Goal: Find specific page/section: Find specific page/section

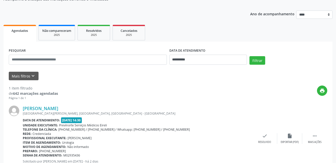
scroll to position [25, 0]
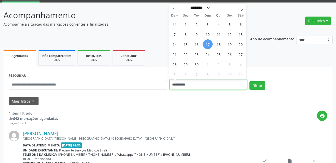
click at [207, 83] on input "**********" at bounding box center [209, 85] width 78 height 10
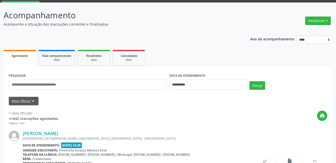
drag, startPoint x: 207, startPoint y: 83, endPoint x: 235, endPoint y: 103, distance: 34.7
click at [235, 103] on div "Mais filtros keyboard_arrow_down" at bounding box center [168, 101] width 321 height 9
click at [253, 85] on button "Filtrar" at bounding box center [258, 85] width 16 height 9
click at [324, 19] on button "Relatórios" at bounding box center [319, 21] width 26 height 9
click at [298, 68] on div "**********" at bounding box center [168, 137] width 329 height 140
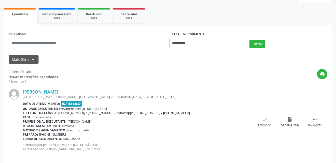
scroll to position [73, 0]
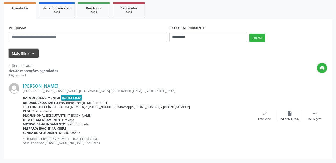
click at [31, 53] on icon "keyboard_arrow_down" at bounding box center [33, 54] width 6 height 6
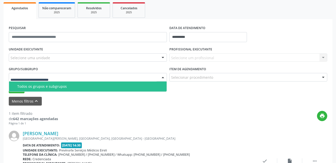
click at [161, 78] on div at bounding box center [163, 77] width 8 height 9
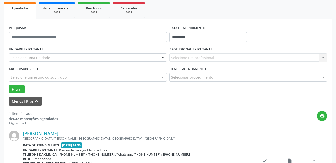
click at [161, 78] on div at bounding box center [163, 77] width 8 height 9
